Goal: Information Seeking & Learning: Find specific page/section

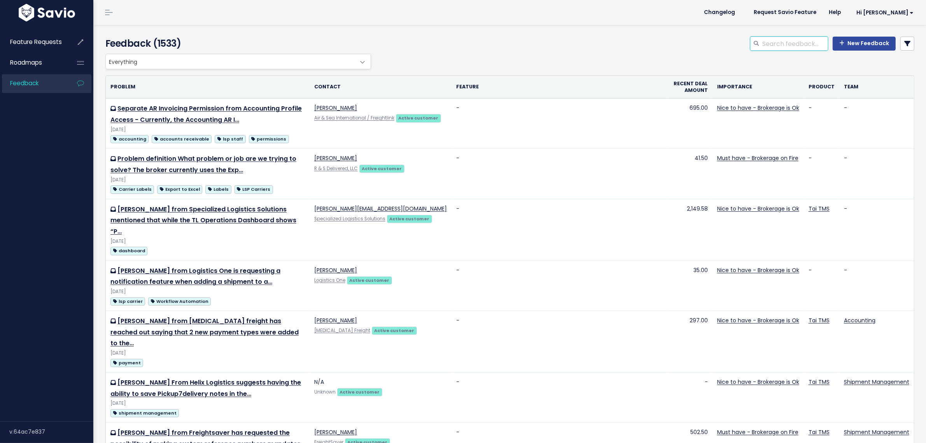
click at [787, 43] on input "search" at bounding box center [795, 44] width 67 height 14
type input "saved search"
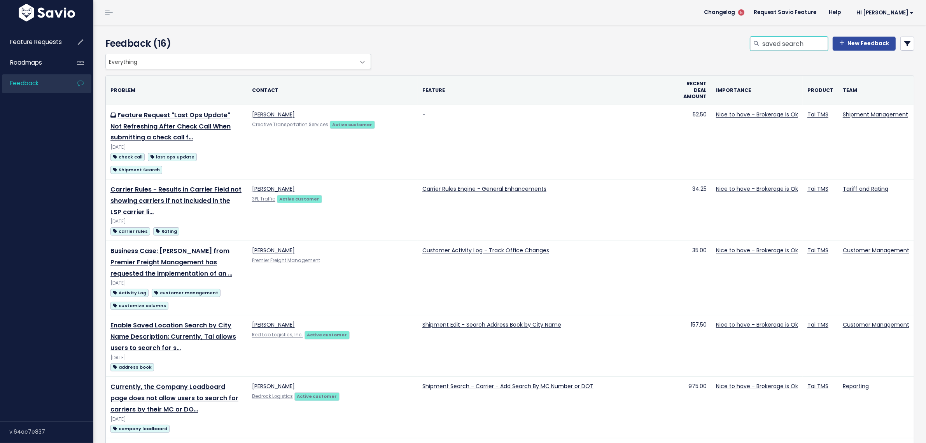
click at [816, 43] on input "saved search" at bounding box center [795, 44] width 67 height 14
click at [812, 49] on input "saved search" at bounding box center [795, 44] width 67 height 14
click at [810, 47] on input "saved search" at bounding box center [795, 44] width 67 height 14
type input "saved search customer"
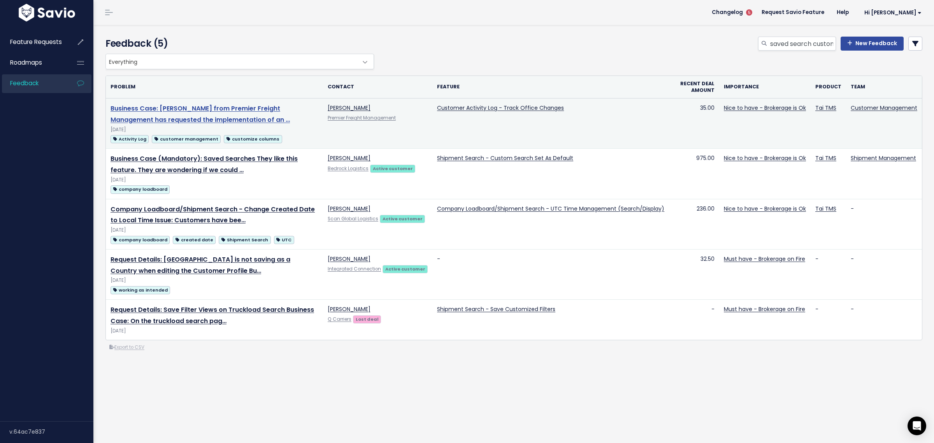
click at [202, 112] on link "Business Case: [PERSON_NAME] from Premier Freight Management has requested the …" at bounding box center [199, 114] width 179 height 20
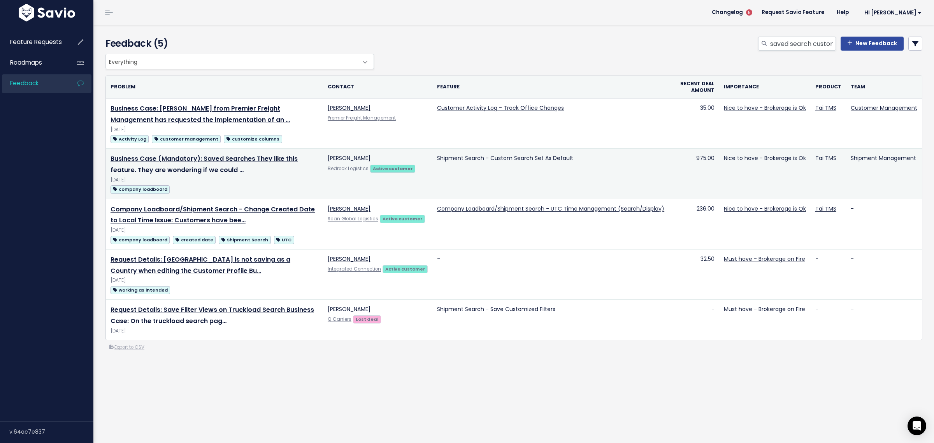
click at [179, 165] on td "Business Case (Mandatory): Saved Searches They like this feature. They are wond…" at bounding box center [214, 174] width 217 height 50
click at [173, 161] on link "Business Case (Mandatory): Saved Searches They like this feature. They are wond…" at bounding box center [203, 164] width 187 height 20
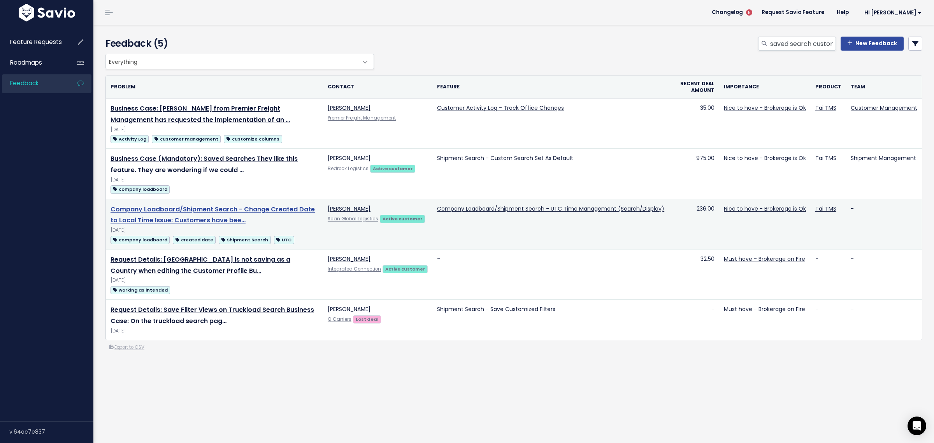
click at [162, 221] on link "Company Loadboard/Shipment Search - Change Created Date to Local Time Issue: Cu…" at bounding box center [212, 215] width 204 height 20
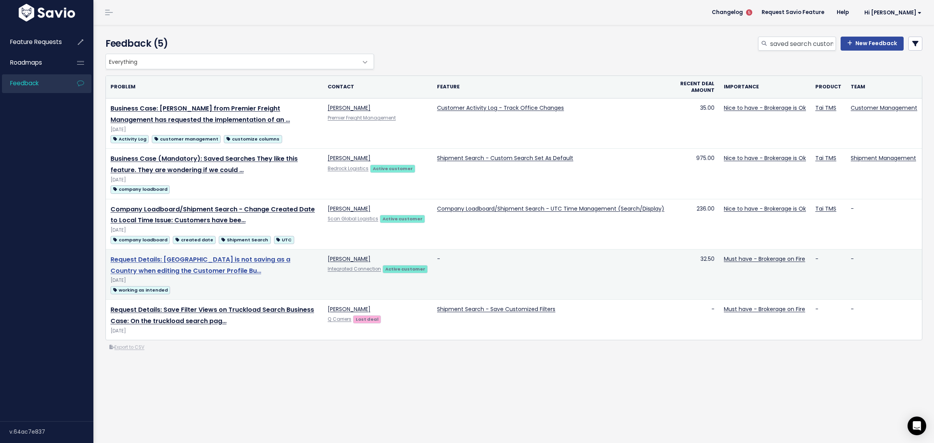
click at [147, 261] on link "Request Details: United Kingdom is not saving as a Country when editing the Cus…" at bounding box center [200, 265] width 180 height 20
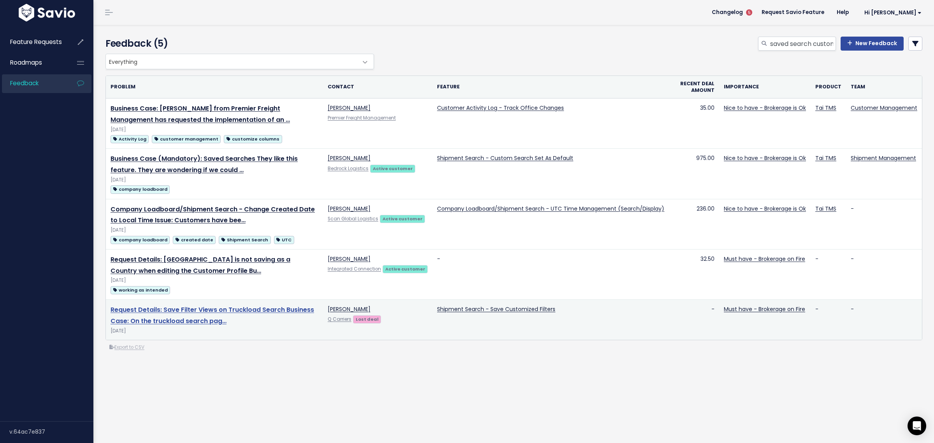
drag, startPoint x: 197, startPoint y: 311, endPoint x: 193, endPoint y: 289, distance: 23.0
click at [197, 311] on link "Request Details: Save Filter Views on Truckload Search Business Case: On the tr…" at bounding box center [211, 315] width 203 height 20
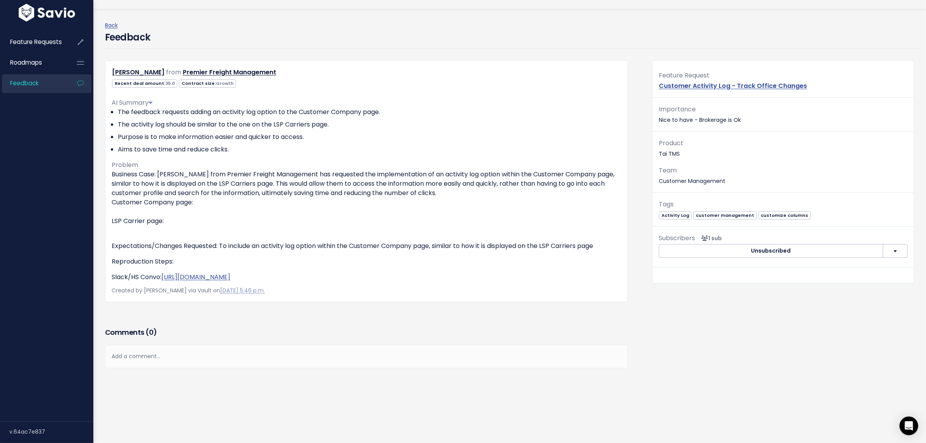
scroll to position [97, 0]
